Goal: Information Seeking & Learning: Learn about a topic

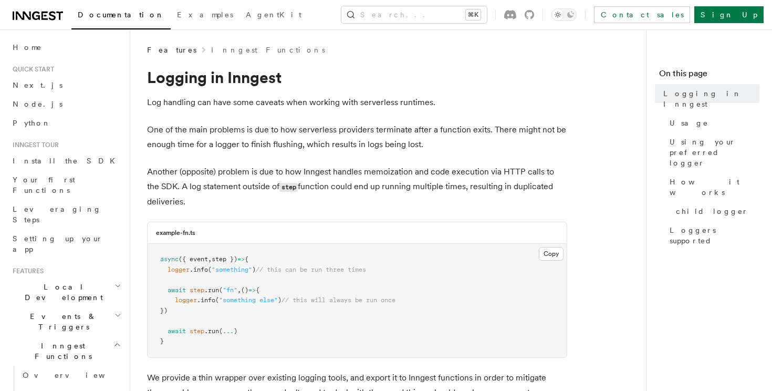
scroll to position [34, 0]
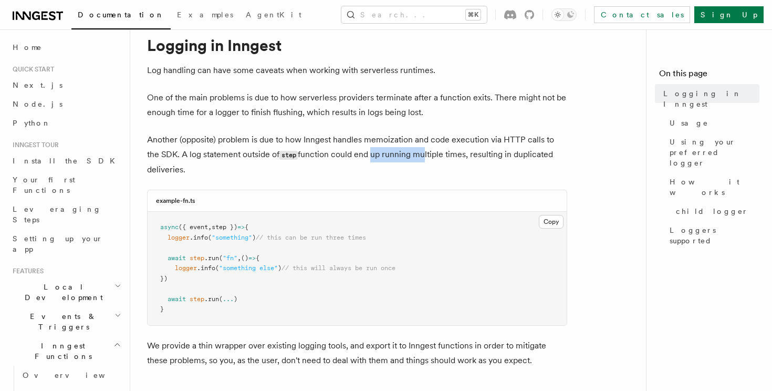
drag, startPoint x: 356, startPoint y: 154, endPoint x: 433, endPoint y: 155, distance: 77.2
click at [433, 155] on p "Another (opposite) problem is due to how Inngest handles memoization and code e…" at bounding box center [357, 154] width 420 height 45
click at [435, 155] on p "Another (opposite) problem is due to how Inngest handles memoization and code e…" at bounding box center [357, 154] width 420 height 45
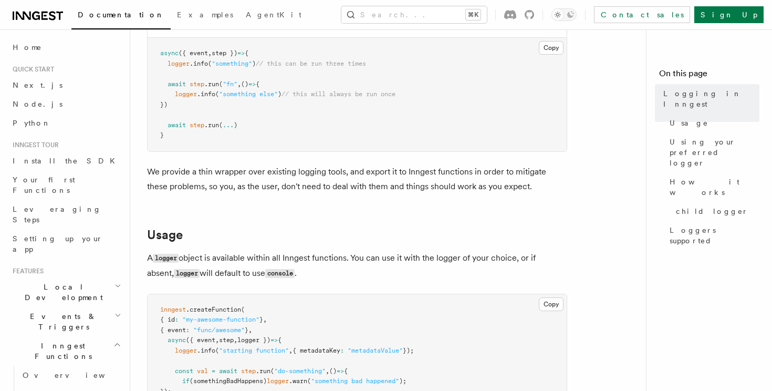
scroll to position [229, 0]
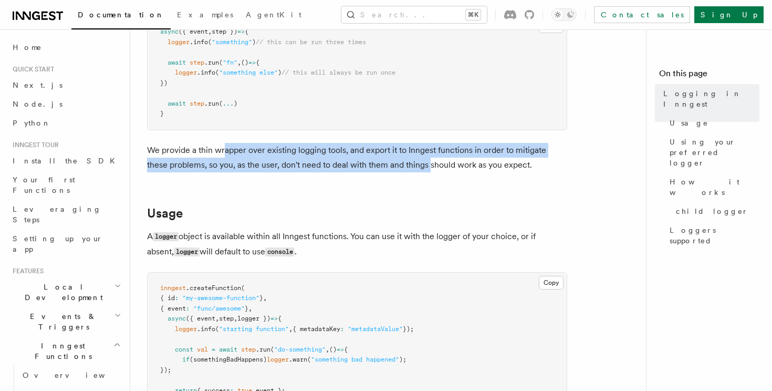
drag, startPoint x: 223, startPoint y: 152, endPoint x: 415, endPoint y: 167, distance: 193.2
click at [414, 166] on p "We provide a thin wrapper over existing logging tools, and export it to Inngest…" at bounding box center [357, 157] width 420 height 29
click at [415, 167] on p "We provide a thin wrapper over existing logging tools, and export it to Inngest…" at bounding box center [357, 157] width 420 height 29
drag, startPoint x: 415, startPoint y: 167, endPoint x: 342, endPoint y: 143, distance: 76.9
click at [342, 143] on p "We provide a thin wrapper over existing logging tools, and export it to Inngest…" at bounding box center [357, 157] width 420 height 29
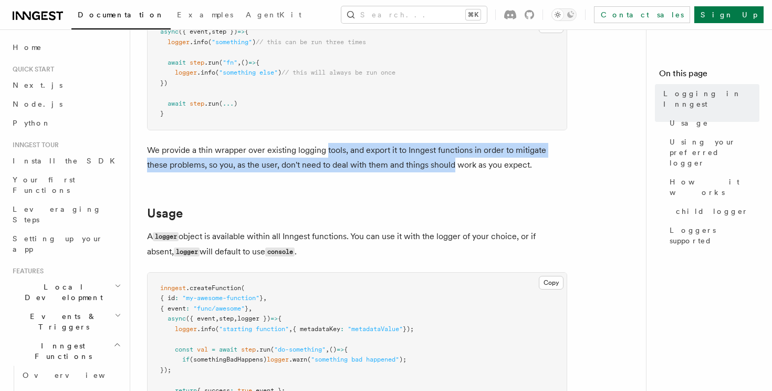
click at [342, 143] on p "We provide a thin wrapper over existing logging tools, and export it to Inngest…" at bounding box center [357, 157] width 420 height 29
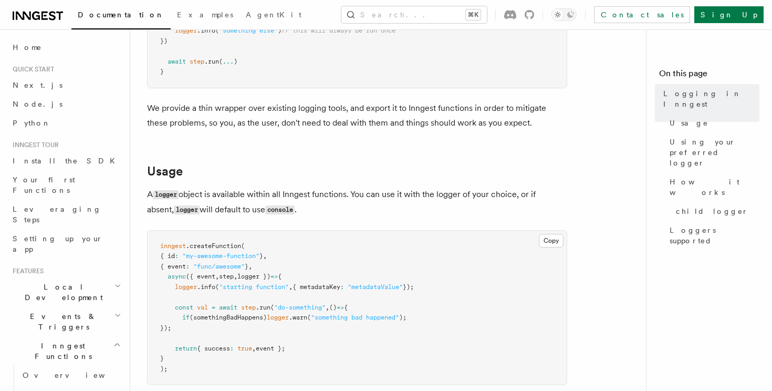
scroll to position [272, 0]
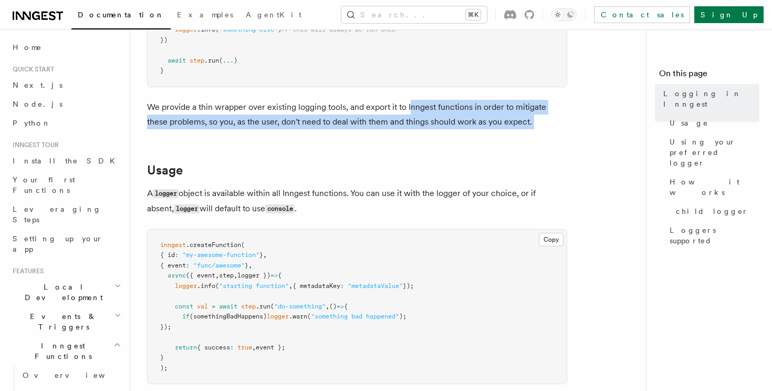
drag, startPoint x: 409, startPoint y: 109, endPoint x: 523, endPoint y: 133, distance: 116.6
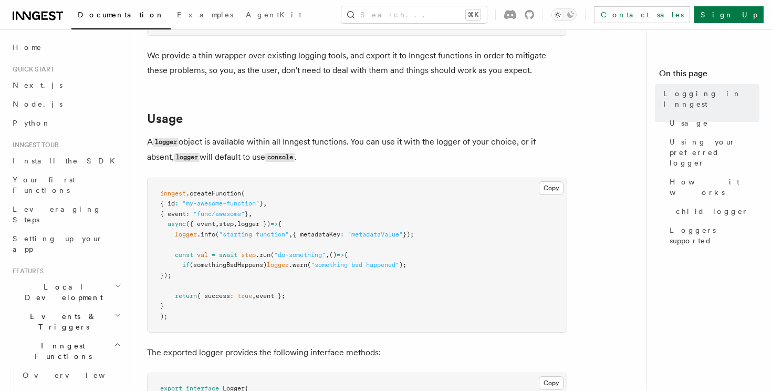
scroll to position [326, 0]
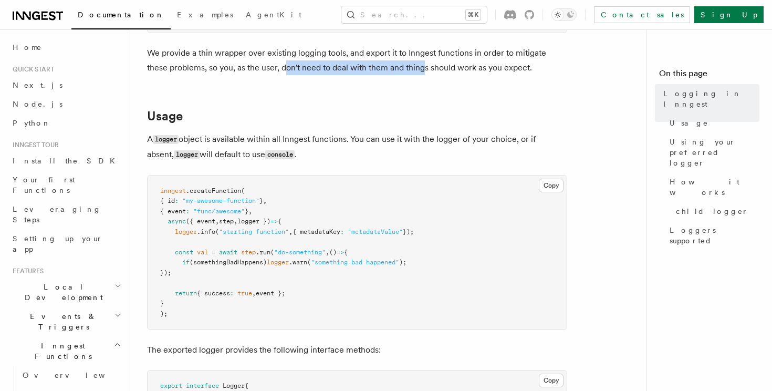
drag, startPoint x: 262, startPoint y: 69, endPoint x: 400, endPoint y: 71, distance: 137.0
click at [400, 71] on p "We provide a thin wrapper over existing logging tools, and export it to Inngest…" at bounding box center [357, 60] width 420 height 29
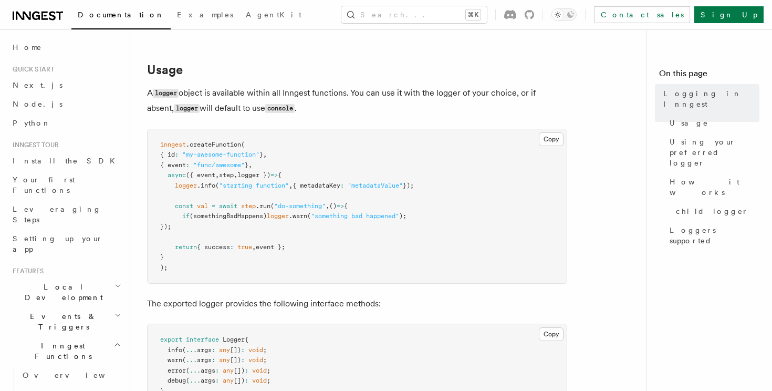
scroll to position [377, 0]
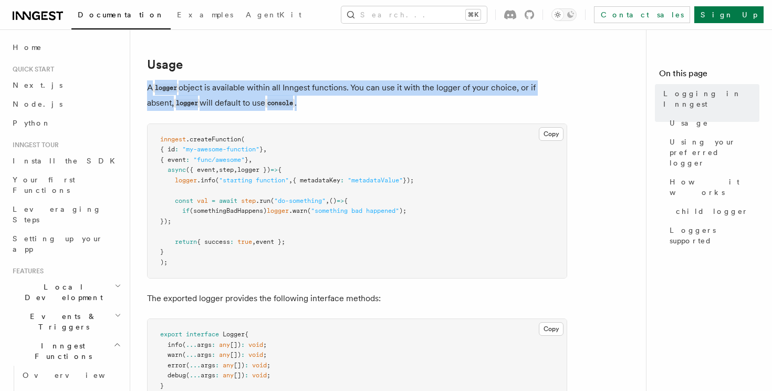
drag, startPoint x: 156, startPoint y: 80, endPoint x: 325, endPoint y: 107, distance: 171.2
click at [324, 106] on p "A logger object is available within all Inngest functions. You can use it with …" at bounding box center [357, 95] width 420 height 30
click at [325, 107] on p "A logger object is available within all Inngest functions. You can use it with …" at bounding box center [357, 95] width 420 height 30
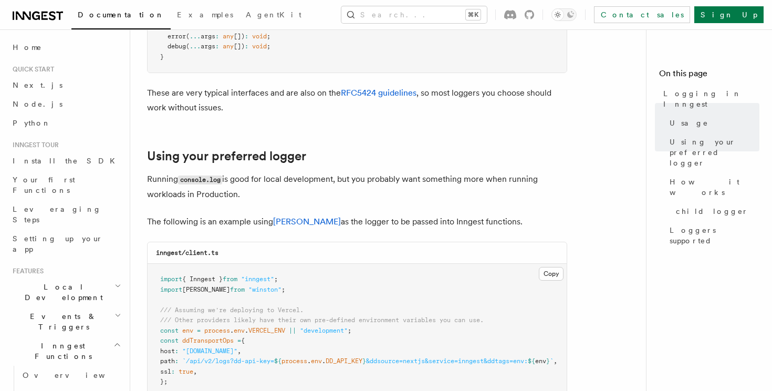
scroll to position [709, 0]
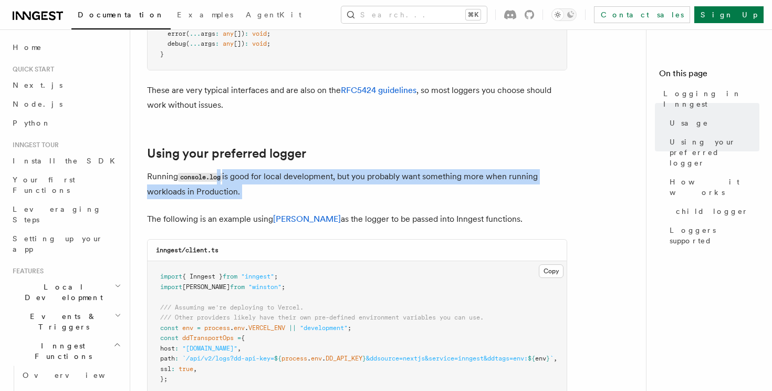
drag, startPoint x: 220, startPoint y: 185, endPoint x: 277, endPoint y: 213, distance: 63.9
click at [276, 213] on article "Features Inngest Functions Logging in Inngest Log handling can have some caveat…" at bounding box center [392, 286] width 490 height 1899
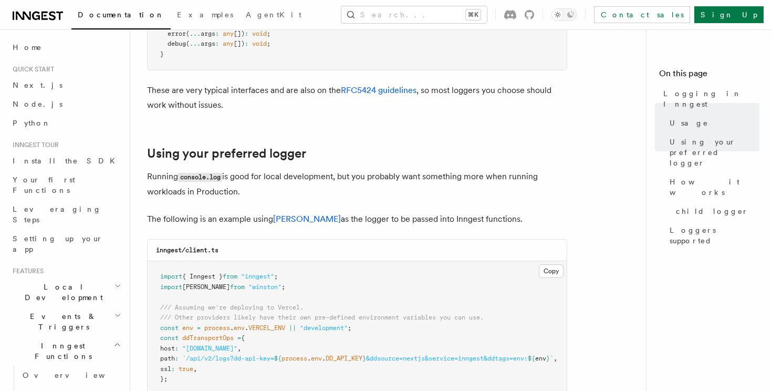
click at [277, 213] on p "The following is an example using winston as the logger to be passed into Innge…" at bounding box center [357, 219] width 420 height 15
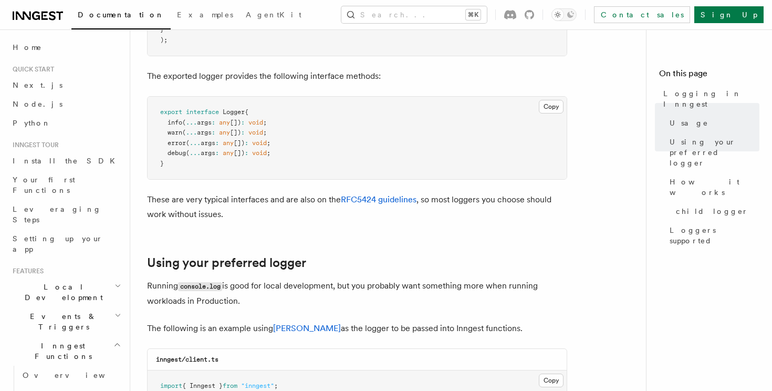
scroll to position [591, 0]
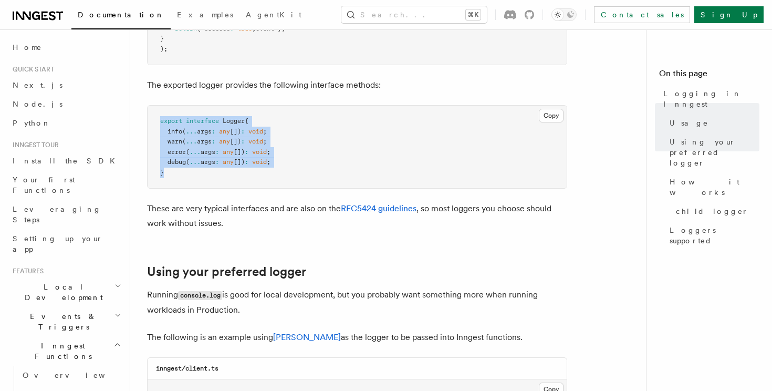
drag, startPoint x: 200, startPoint y: 112, endPoint x: 230, endPoint y: 191, distance: 84.9
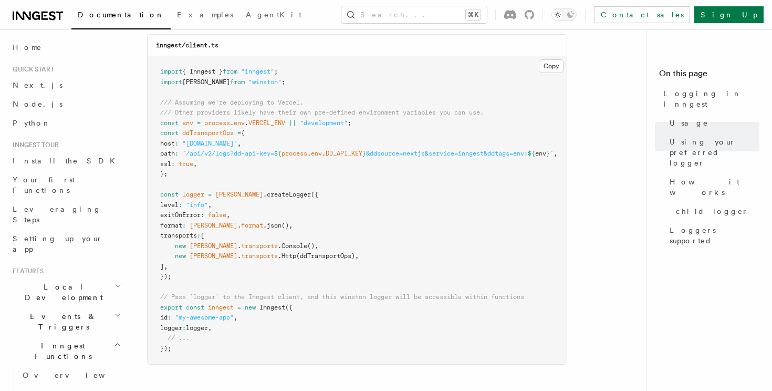
scroll to position [914, 0]
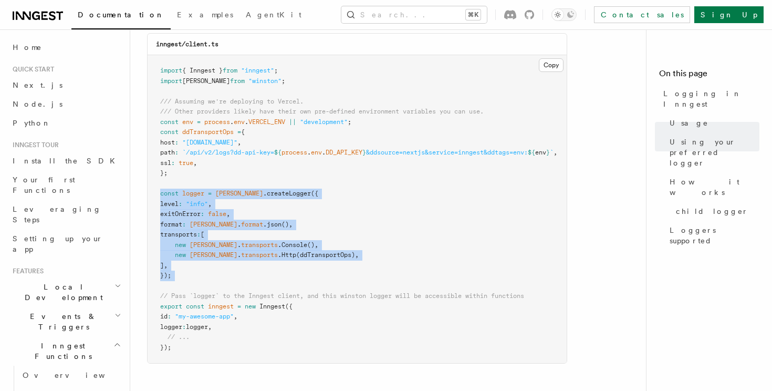
drag, startPoint x: 161, startPoint y: 191, endPoint x: 187, endPoint y: 282, distance: 95.4
click at [187, 282] on pre "import { Inngest } from "inngest" ; import winston from "winston" ; /// Assumin…" at bounding box center [357, 209] width 419 height 308
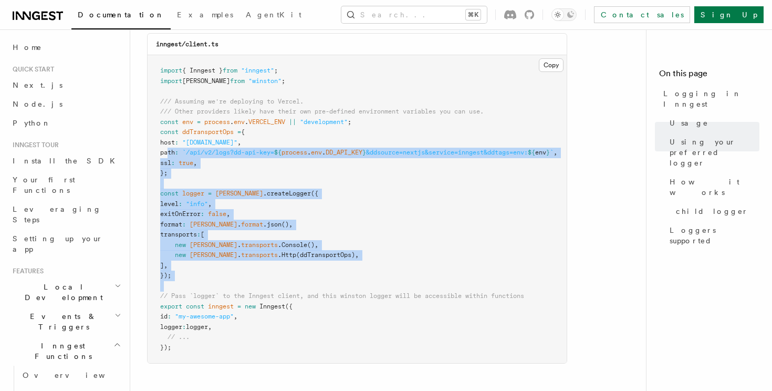
drag, startPoint x: 187, startPoint y: 282, endPoint x: 174, endPoint y: 156, distance: 127.2
click at [174, 156] on pre "import { Inngest } from "inngest" ; import winston from "winston" ; /// Assumin…" at bounding box center [357, 209] width 419 height 308
click at [174, 156] on span "path" at bounding box center [167, 152] width 15 height 7
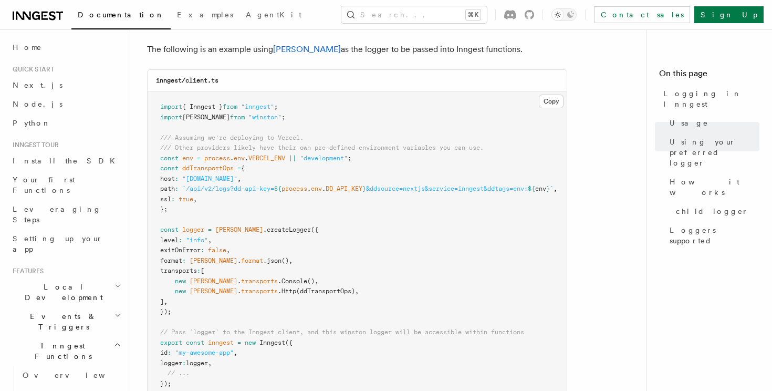
scroll to position [876, 0]
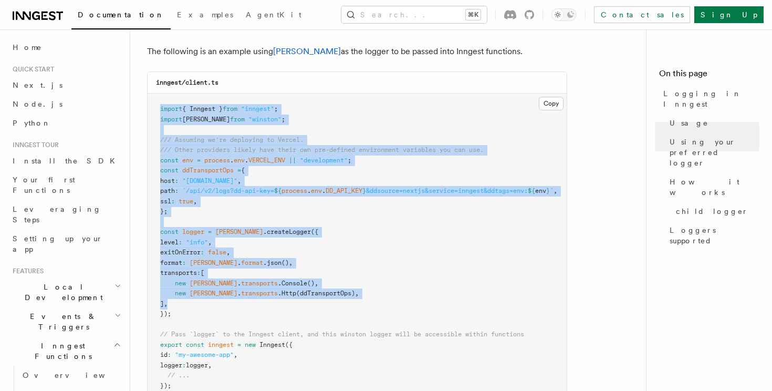
drag, startPoint x: 156, startPoint y: 106, endPoint x: 227, endPoint y: 306, distance: 212.9
click at [227, 306] on pre "import { Inngest } from "inngest" ; import winston from "winston" ; /// Assumin…" at bounding box center [357, 247] width 419 height 308
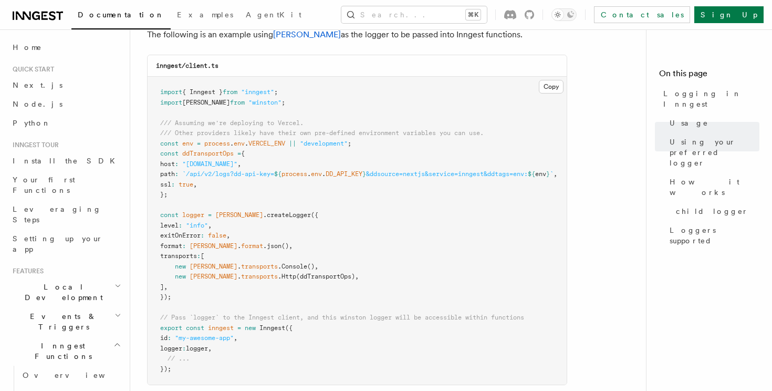
scroll to position [894, 0]
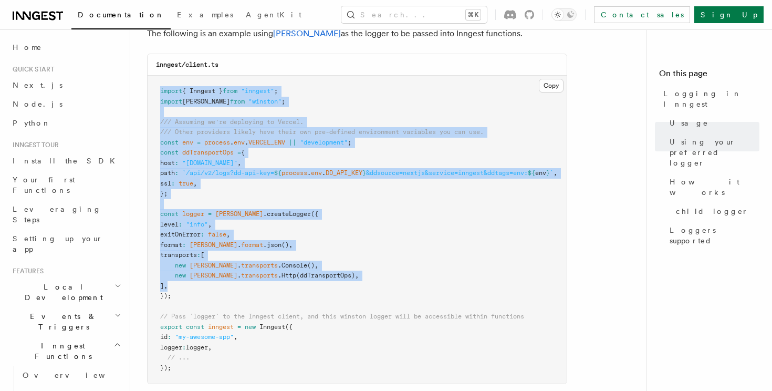
drag, startPoint x: 159, startPoint y: 86, endPoint x: 215, endPoint y: 284, distance: 205.7
click at [215, 284] on pre "import { Inngest } from "inngest" ; import winston from "winston" ; /// Assumin…" at bounding box center [357, 230] width 419 height 308
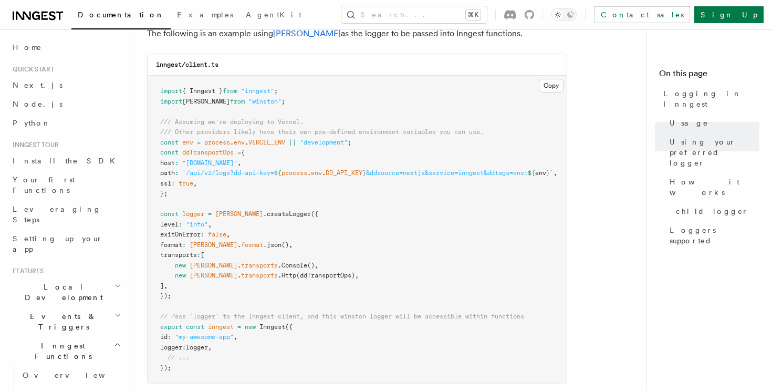
click at [215, 298] on pre "import { Inngest } from "inngest" ; import winston from "winston" ; /// Assumin…" at bounding box center [357, 230] width 419 height 308
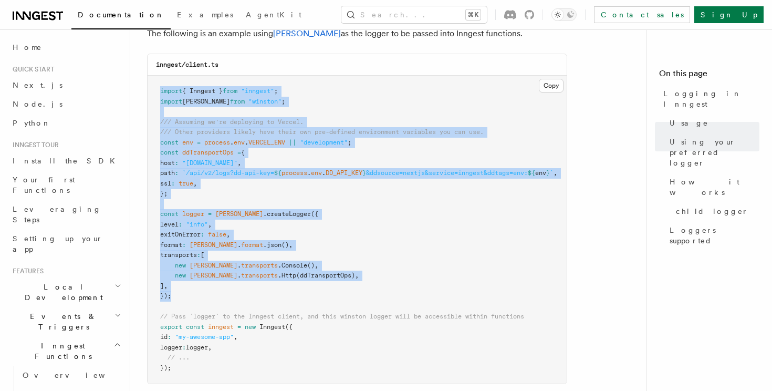
drag, startPoint x: 215, startPoint y: 298, endPoint x: 157, endPoint y: 90, distance: 215.8
click at [157, 90] on pre "import { Inngest } from "inngest" ; import winston from "winston" ; /// Assumin…" at bounding box center [357, 230] width 419 height 308
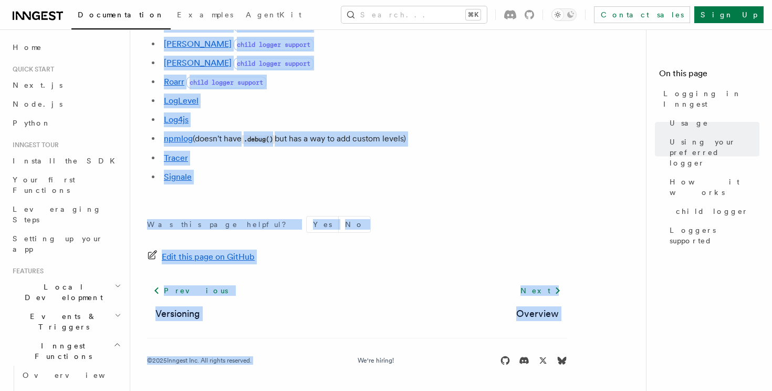
scroll to position [1556, 0]
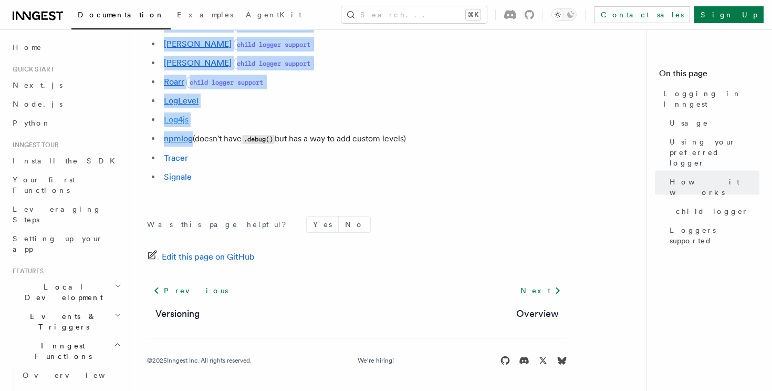
drag, startPoint x: 157, startPoint y: 90, endPoint x: 179, endPoint y: 114, distance: 32.3
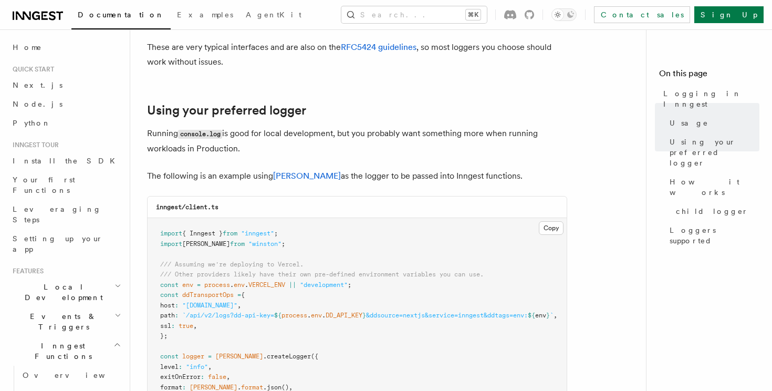
scroll to position [762, 0]
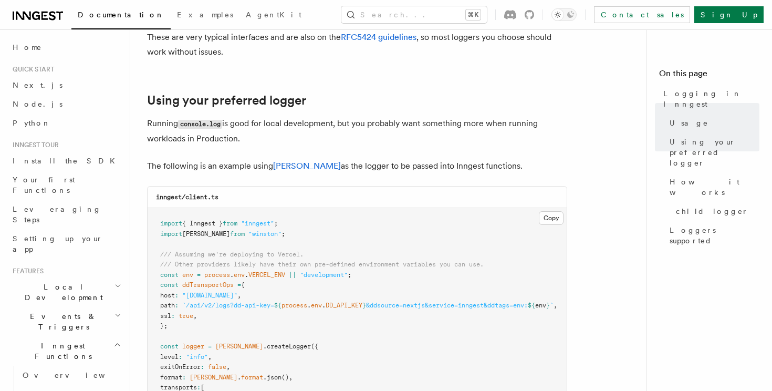
drag, startPoint x: 150, startPoint y: 127, endPoint x: 269, endPoint y: 144, distance: 120.0
click at [267, 145] on p "Running console.log is good for local development, but you probably want someth…" at bounding box center [357, 131] width 420 height 30
click at [269, 144] on p "Running console.log is good for local development, but you probably want someth…" at bounding box center [357, 131] width 420 height 30
drag, startPoint x: 269, startPoint y: 144, endPoint x: 138, endPoint y: 125, distance: 132.7
click at [138, 125] on div "Features Inngest Functions Logging in Inngest Log handling can have some caveat…" at bounding box center [409, 210] width 558 height 1945
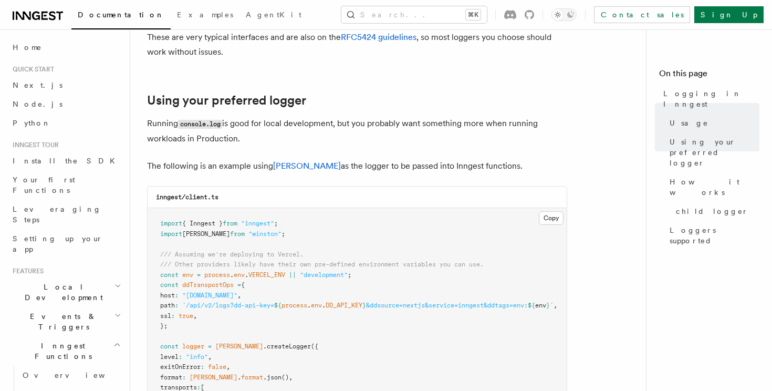
click at [138, 125] on div "Features Inngest Functions Logging in Inngest Log handling can have some caveat…" at bounding box center [409, 210] width 558 height 1945
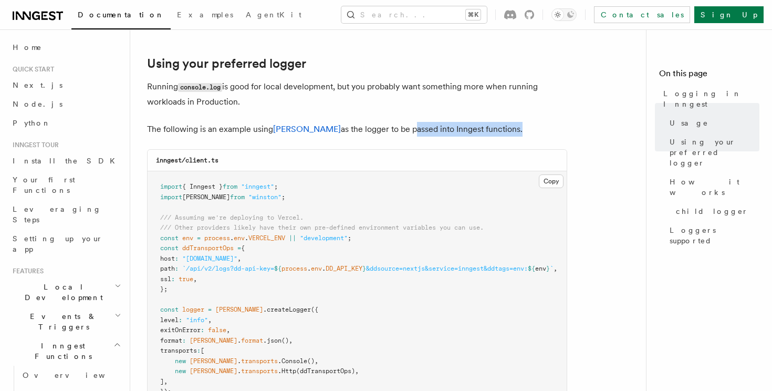
drag, startPoint x: 381, startPoint y: 129, endPoint x: 483, endPoint y: 138, distance: 103.2
click at [483, 138] on article "Features Inngest Functions Logging in Inngest Log handling can have some caveat…" at bounding box center [392, 197] width 490 height 1899
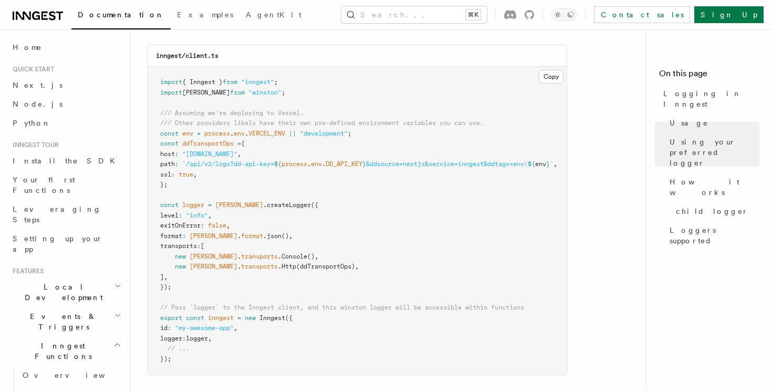
scroll to position [894, 0]
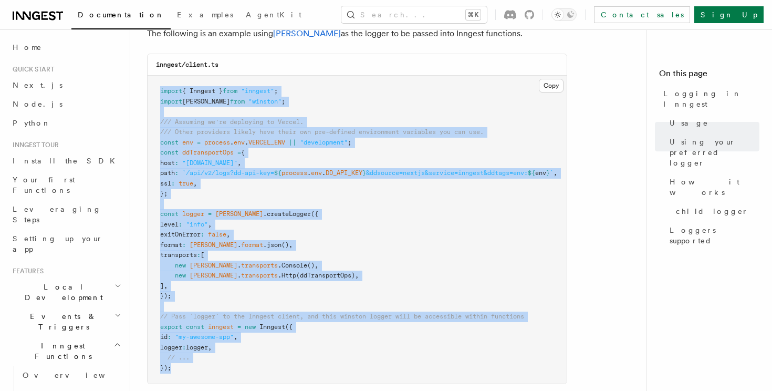
drag, startPoint x: 162, startPoint y: 88, endPoint x: 233, endPoint y: 370, distance: 290.8
click at [233, 371] on pre "import { Inngest } from "inngest" ; import winston from "winston" ; /// Assumin…" at bounding box center [357, 230] width 419 height 308
click at [233, 370] on pre "import { Inngest } from "inngest" ; import winston from "winston" ; /// Assumin…" at bounding box center [357, 230] width 419 height 308
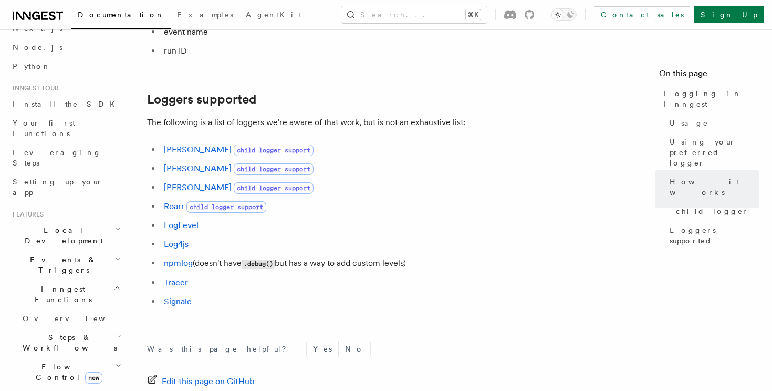
scroll to position [0, 0]
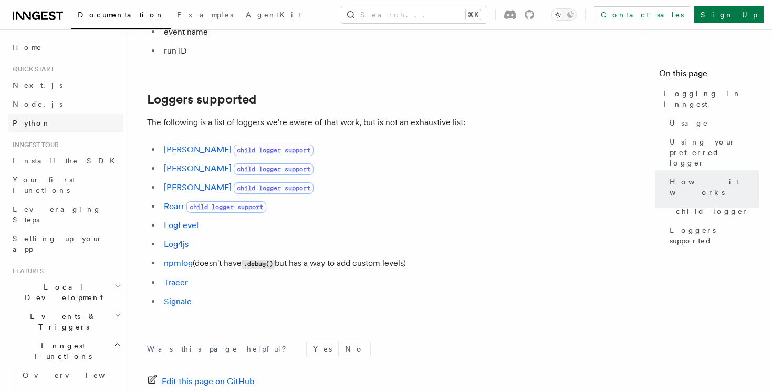
click at [60, 125] on link "Python" at bounding box center [65, 122] width 115 height 19
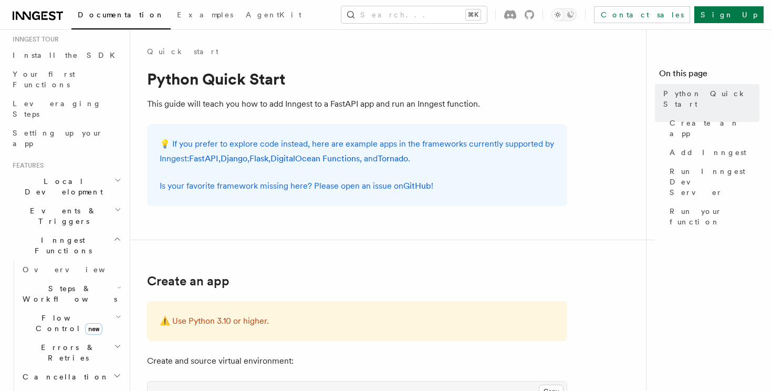
scroll to position [172, 0]
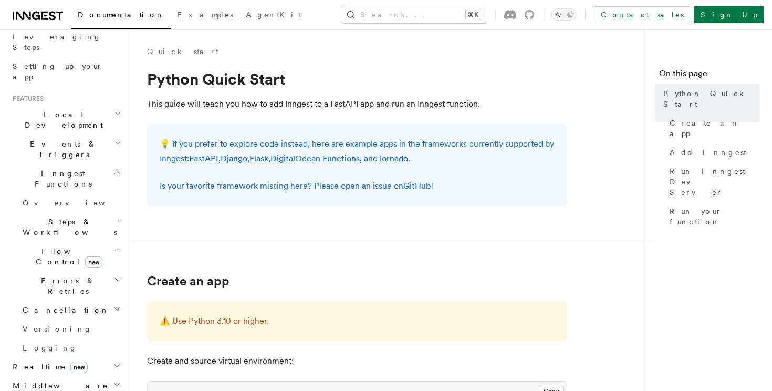
click at [99, 376] on h2 "Middleware" at bounding box center [65, 385] width 115 height 19
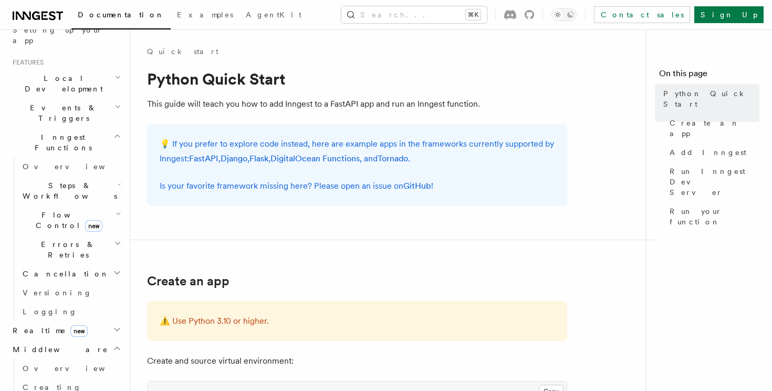
scroll to position [183, 0]
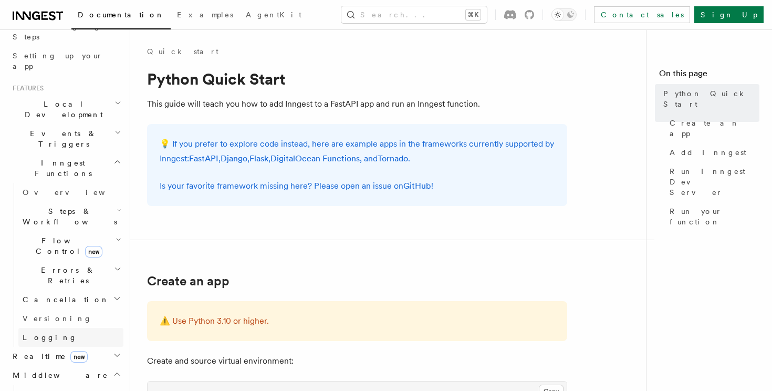
click at [70, 328] on link "Logging" at bounding box center [70, 337] width 105 height 19
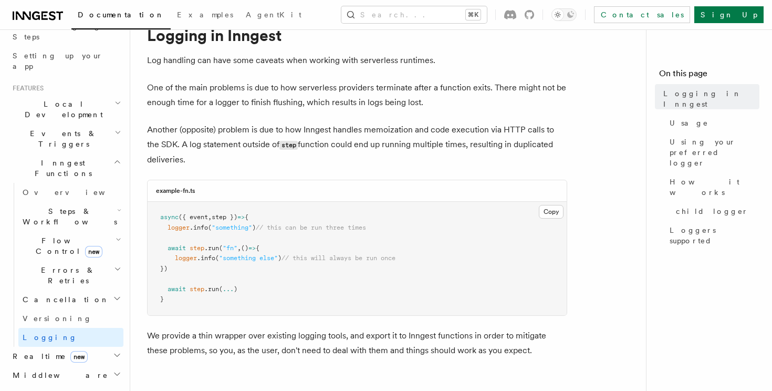
scroll to position [108, 0]
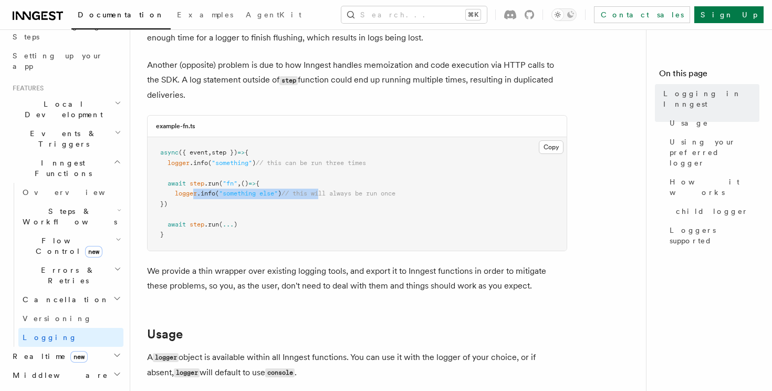
drag, startPoint x: 192, startPoint y: 190, endPoint x: 328, endPoint y: 191, distance: 135.4
click at [328, 191] on span "logger .info ( "something else" ) // this will always be run once" at bounding box center [277, 193] width 235 height 7
click at [328, 191] on span "// this will always be run once" at bounding box center [338, 193] width 114 height 7
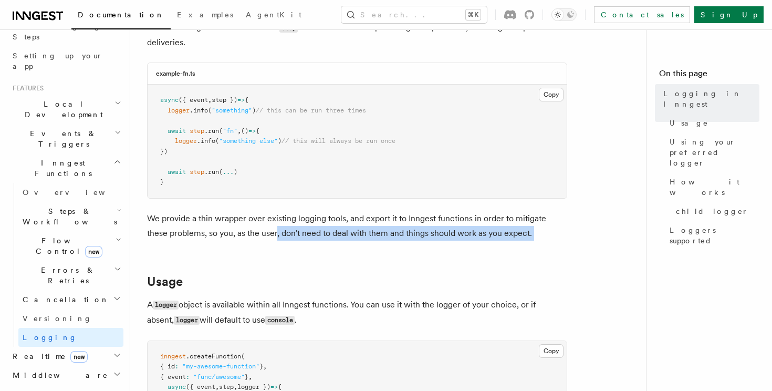
drag, startPoint x: 254, startPoint y: 233, endPoint x: 505, endPoint y: 250, distance: 251.5
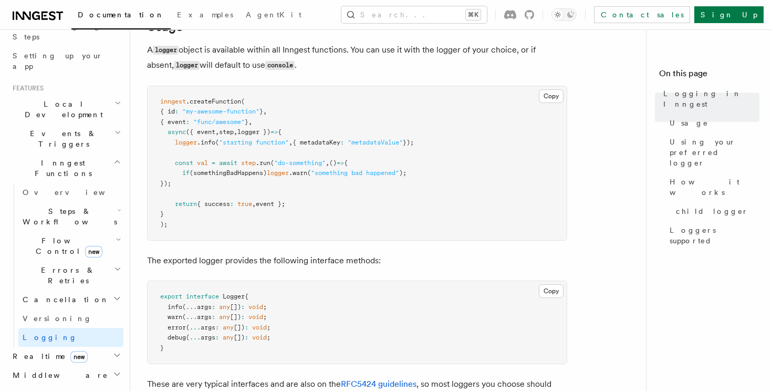
scroll to position [417, 0]
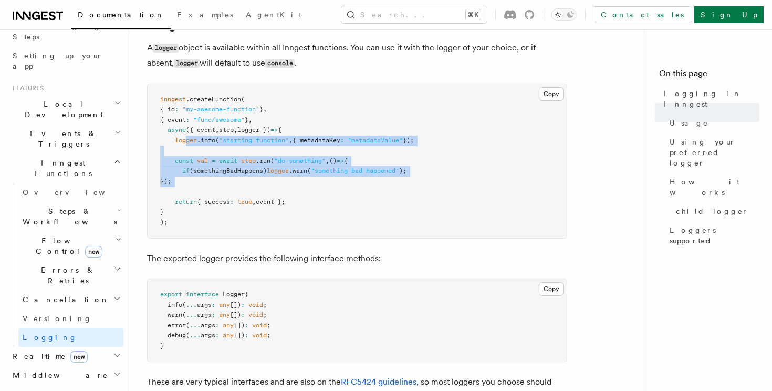
drag, startPoint x: 187, startPoint y: 138, endPoint x: 393, endPoint y: 199, distance: 214.8
click at [393, 197] on pre "inngest .createFunction ( { id : "my-awesome-function" } , { event : "func/awes…" at bounding box center [357, 161] width 419 height 154
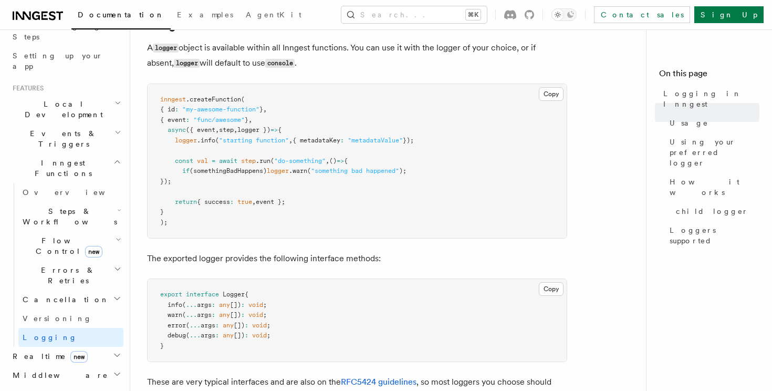
click at [393, 199] on pre "inngest .createFunction ( { id : "my-awesome-function" } , { event : "func/awes…" at bounding box center [357, 161] width 419 height 154
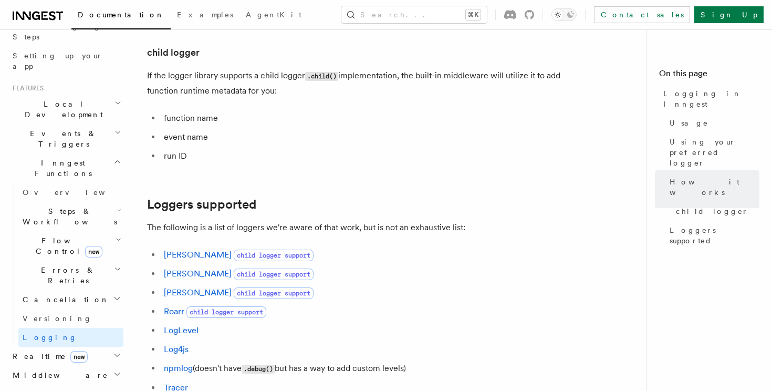
scroll to position [1324, 0]
drag, startPoint x: 202, startPoint y: 101, endPoint x: 207, endPoint y: 170, distance: 69.0
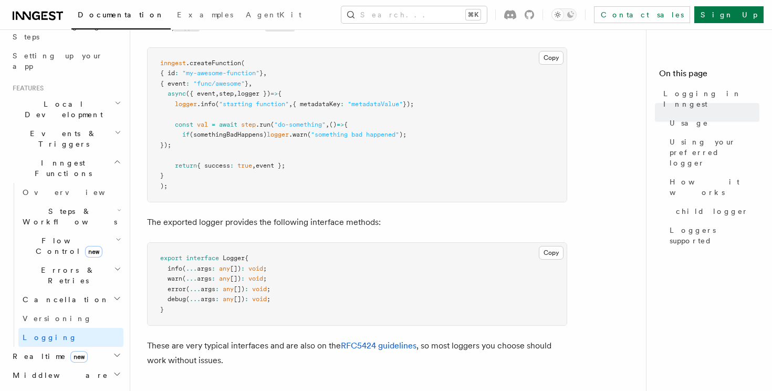
scroll to position [0, 0]
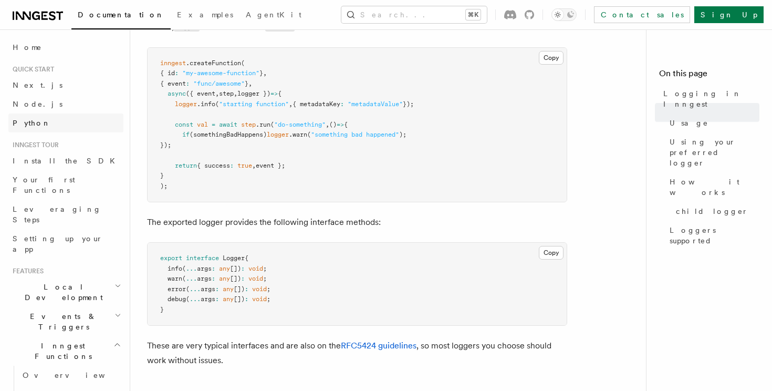
click at [61, 129] on link "Python" at bounding box center [65, 122] width 115 height 19
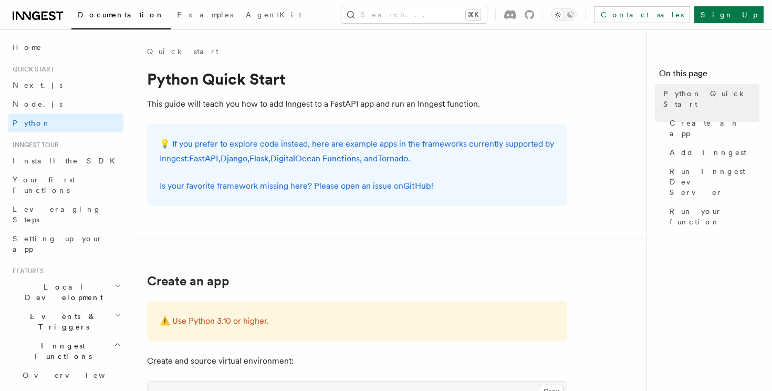
click at [127, 16] on span "Documentation" at bounding box center [121, 14] width 87 height 8
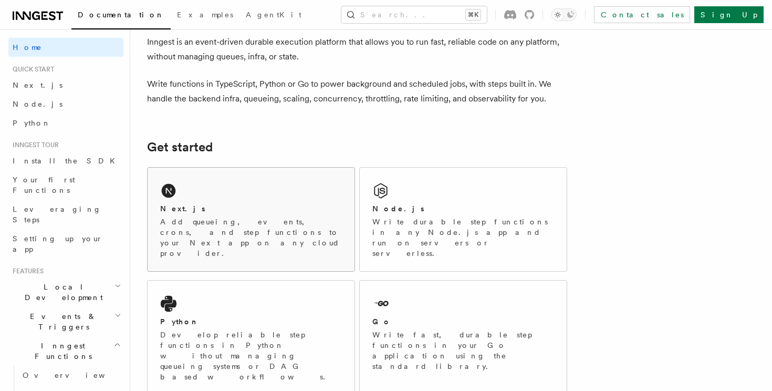
scroll to position [135, 0]
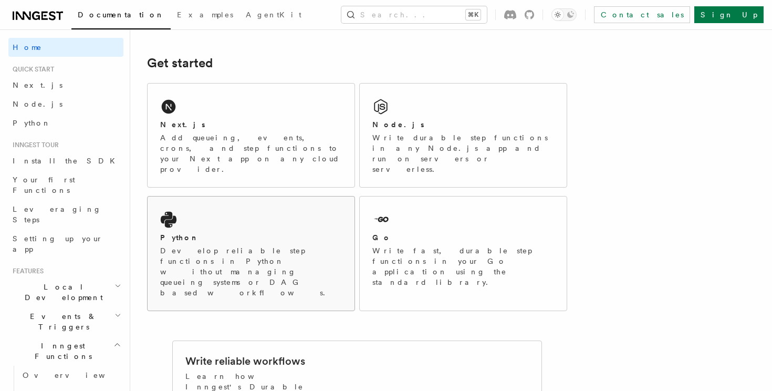
click at [239, 245] on p "Develop reliable step functions in Python without managing queueing systems or …" at bounding box center [251, 271] width 182 height 52
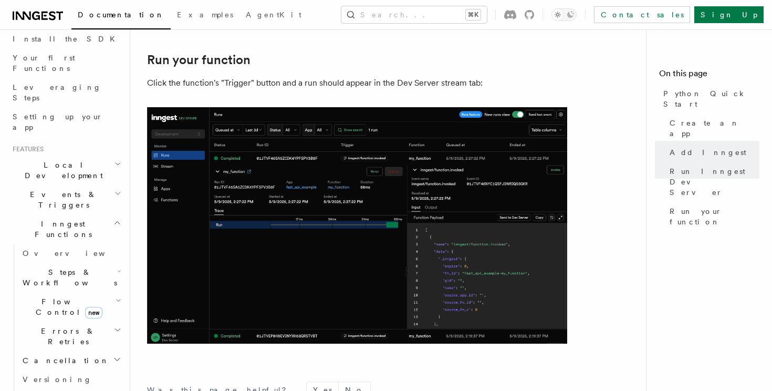
scroll to position [149, 0]
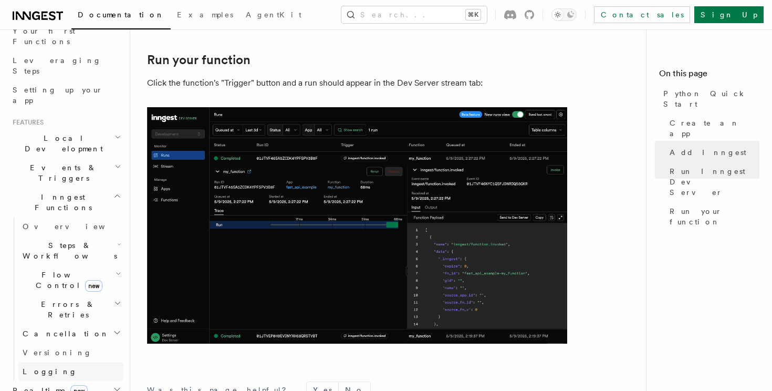
click at [68, 362] on link "Logging" at bounding box center [70, 371] width 105 height 19
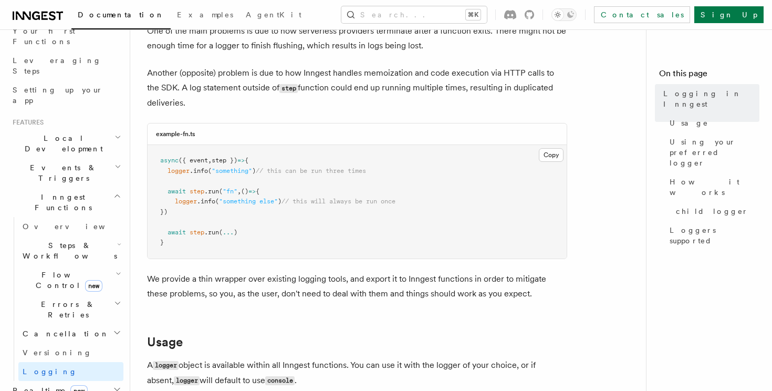
scroll to position [59, 0]
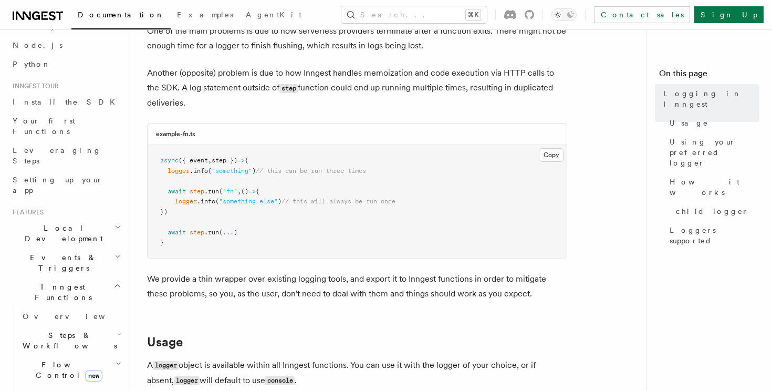
drag, startPoint x: 145, startPoint y: 78, endPoint x: 232, endPoint y: 104, distance: 90.4
click at [232, 104] on p "Another (opposite) problem is due to how Inngest handles memoization and code e…" at bounding box center [357, 88] width 420 height 45
click at [374, 181] on pre "async ({ event , step }) => { logger .info ( "something" ) // this can be run t…" at bounding box center [357, 201] width 419 height 113
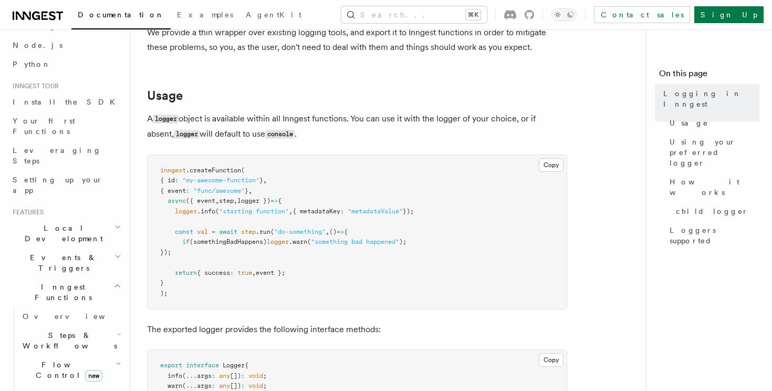
scroll to position [347, 0]
drag, startPoint x: 177, startPoint y: 211, endPoint x: 249, endPoint y: 213, distance: 72.0
click at [213, 213] on span "logger .info ( "starting function" , { metadataKey : "metadataValue" });" at bounding box center [287, 210] width 254 height 7
click at [346, 215] on pre "inngest .createFunction ( { id : "my-awesome-function" } , { event : "func/awes…" at bounding box center [357, 231] width 419 height 154
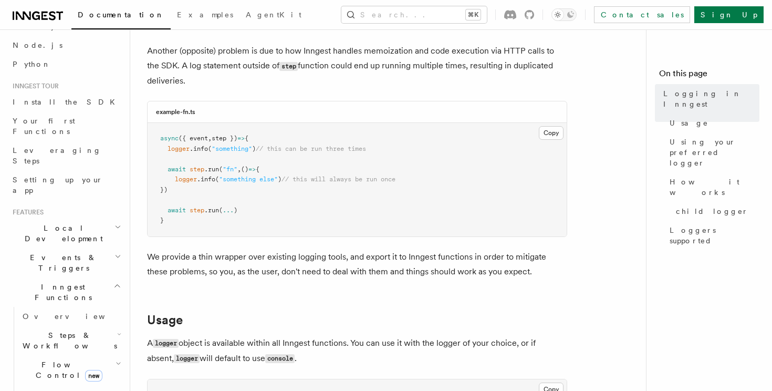
scroll to position [120, 0]
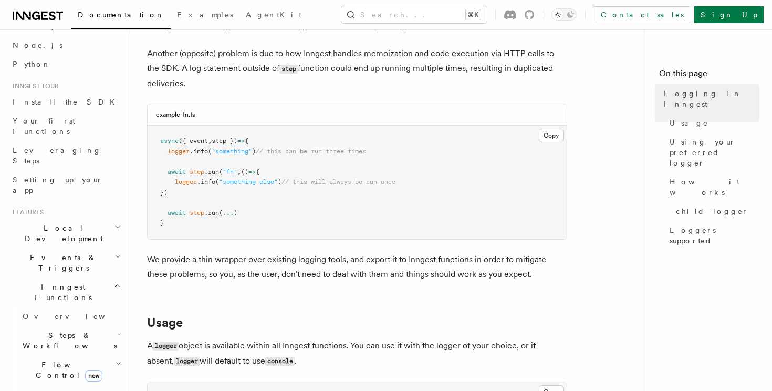
drag, startPoint x: 239, startPoint y: 195, endPoint x: 150, endPoint y: 175, distance: 91.6
click at [150, 175] on pre "async ({ event , step }) => { logger .info ( "something" ) // this can be run t…" at bounding box center [357, 181] width 419 height 113
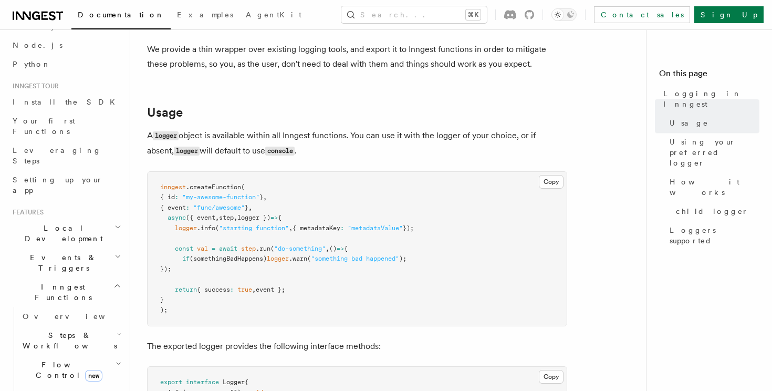
scroll to position [325, 0]
